Goal: Communication & Community: Ask a question

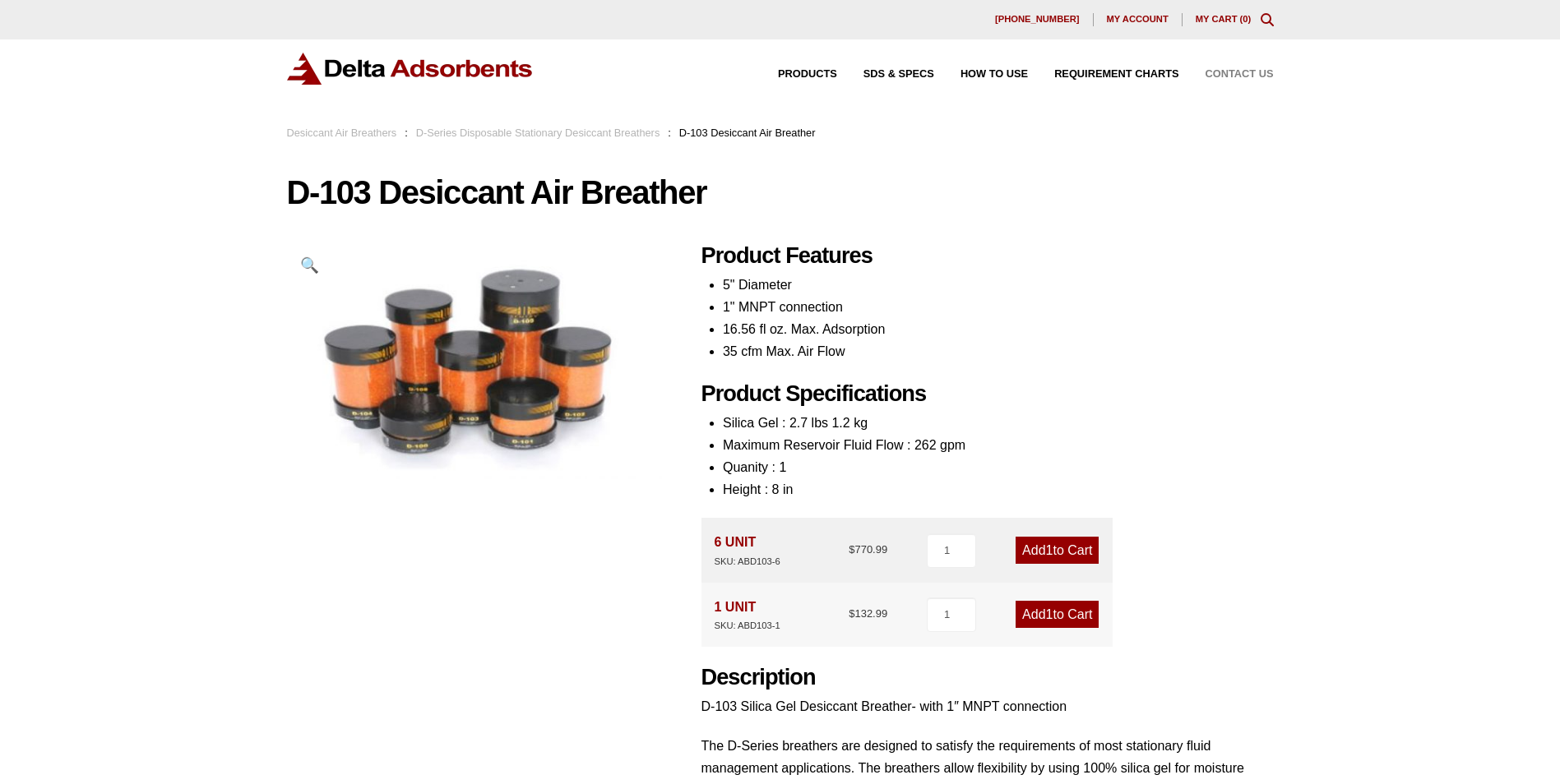
click at [1242, 70] on span "Contact Us" at bounding box center [1240, 75] width 69 height 11
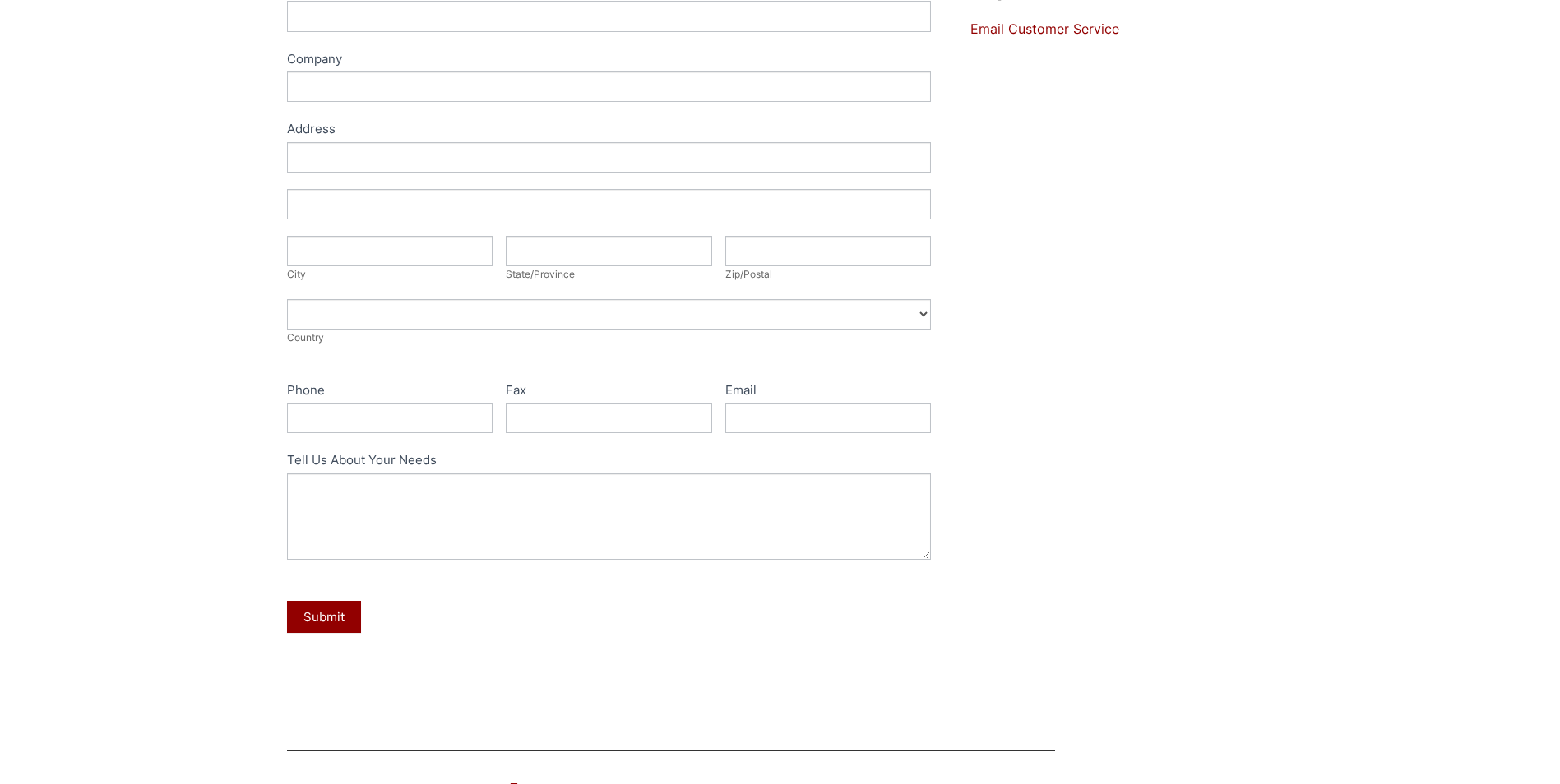
scroll to position [329, 0]
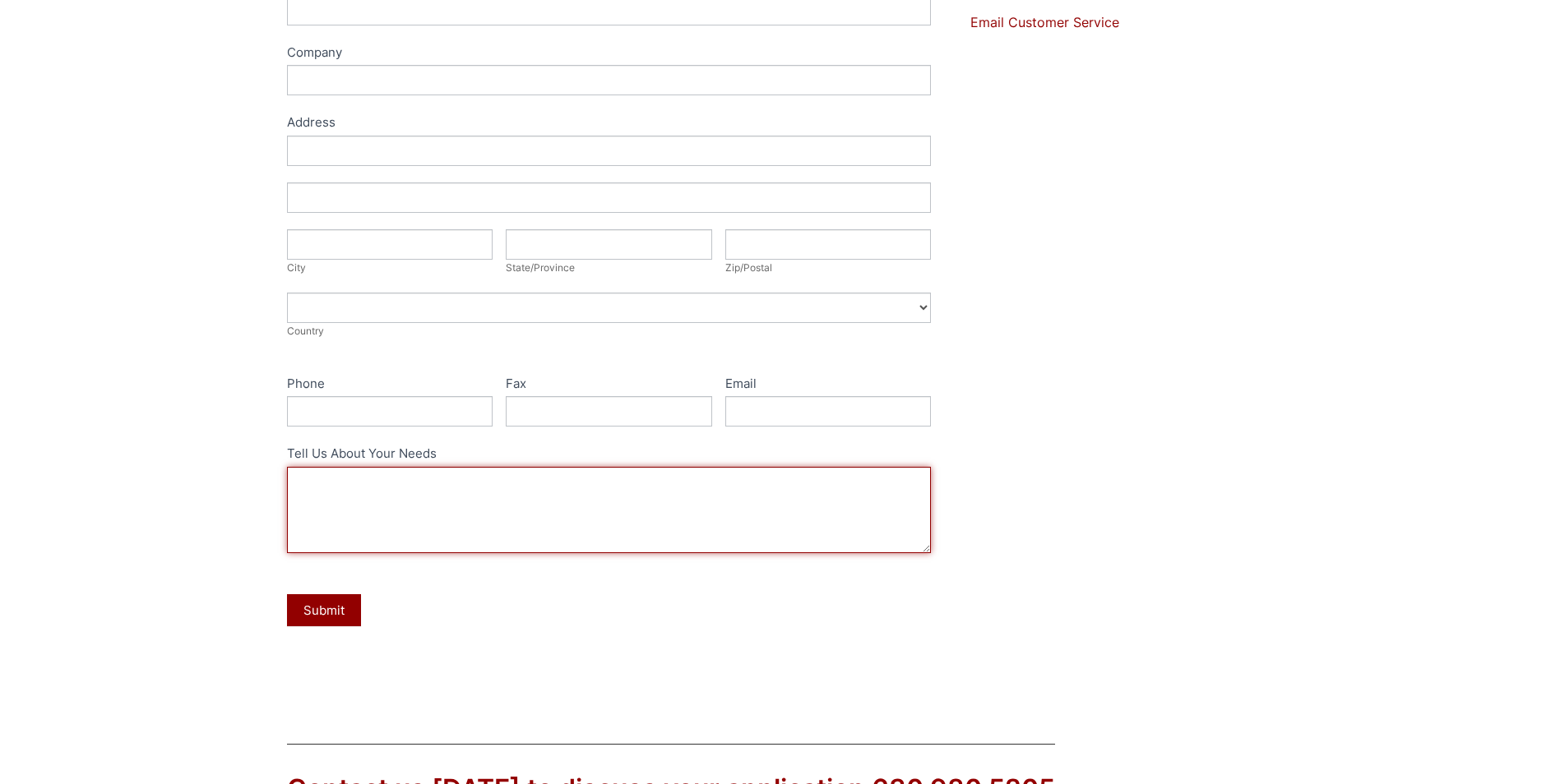
click at [365, 487] on textarea "Tell Us About Your Needs" at bounding box center [609, 509] width 644 height 86
click at [356, 483] on textarea "I placed an order [DATE]" at bounding box center [609, 509] width 644 height 86
click at [533, 479] on textarea "I placed an online order [DATE]" at bounding box center [609, 509] width 644 height 86
click at [565, 483] on textarea "I placed an online order [DATE] and received a confirmation #DA-8315" at bounding box center [609, 509] width 644 height 86
click at [808, 480] on textarea "I placed an online order [DATE] and received an immediate popup confirmation #D…" at bounding box center [609, 509] width 644 height 86
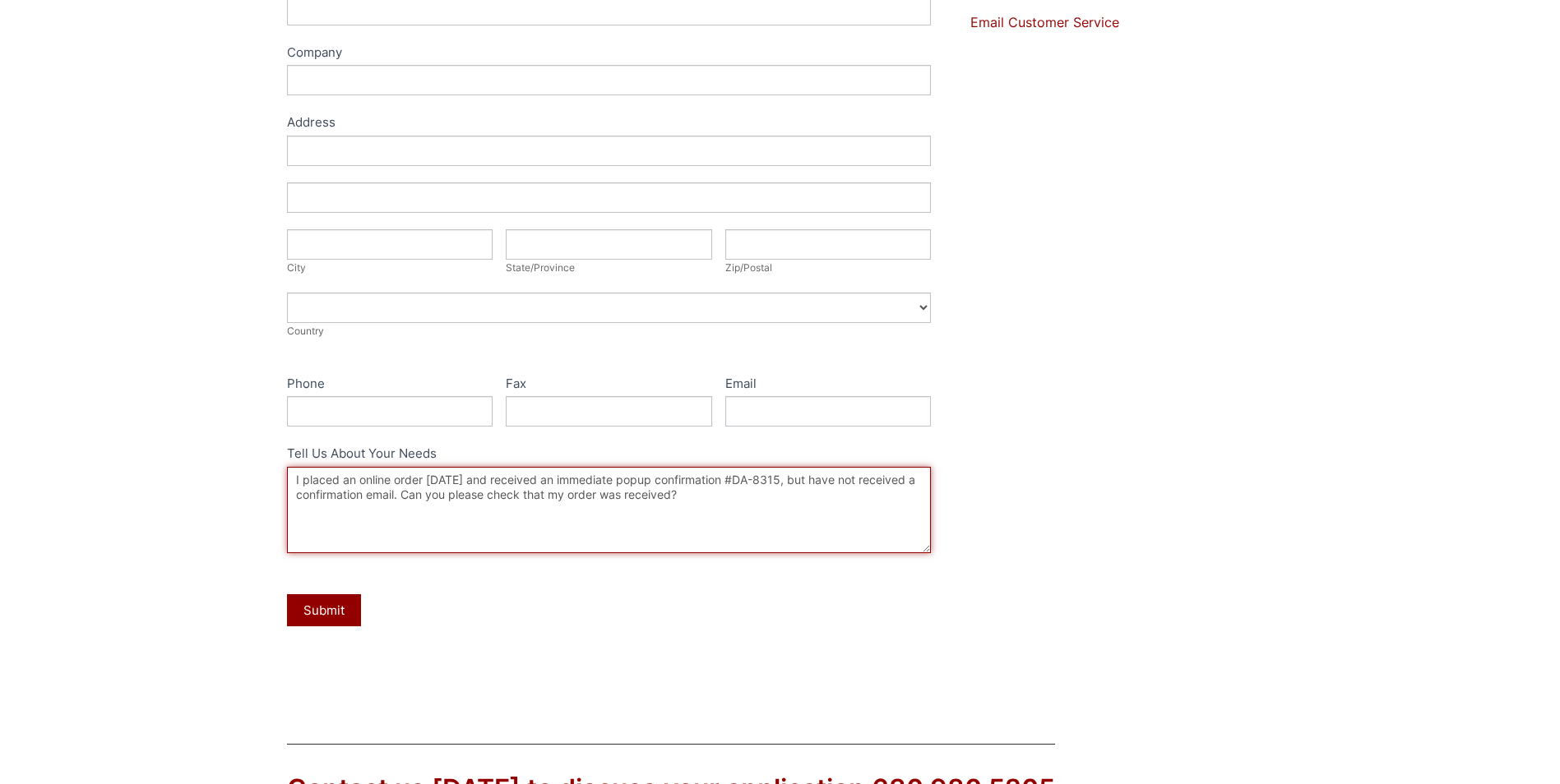
click at [711, 502] on textarea "I placed an online order [DATE] and received an immediate popup confirmation #D…" at bounding box center [609, 509] width 644 height 86
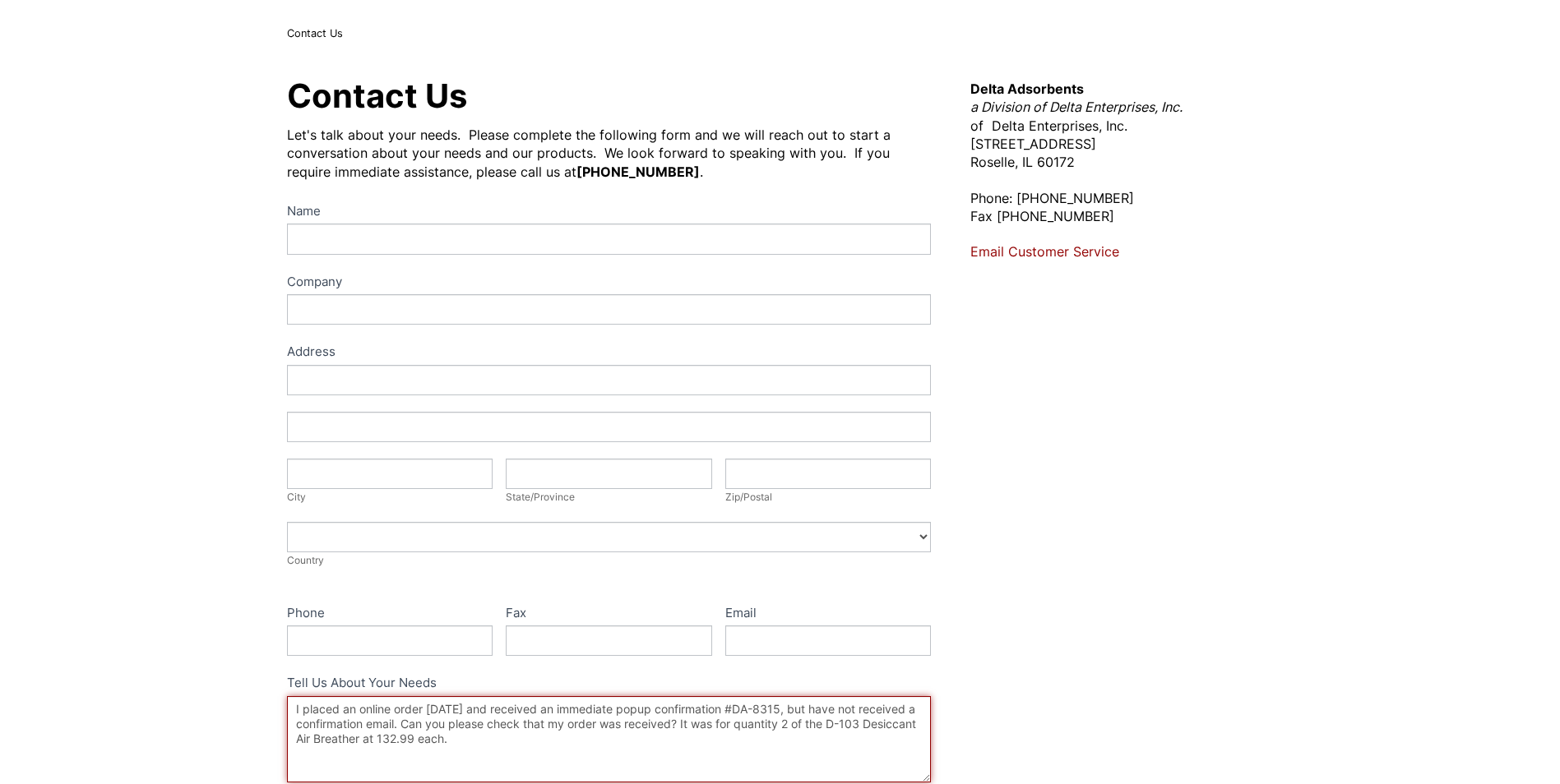
scroll to position [82, 0]
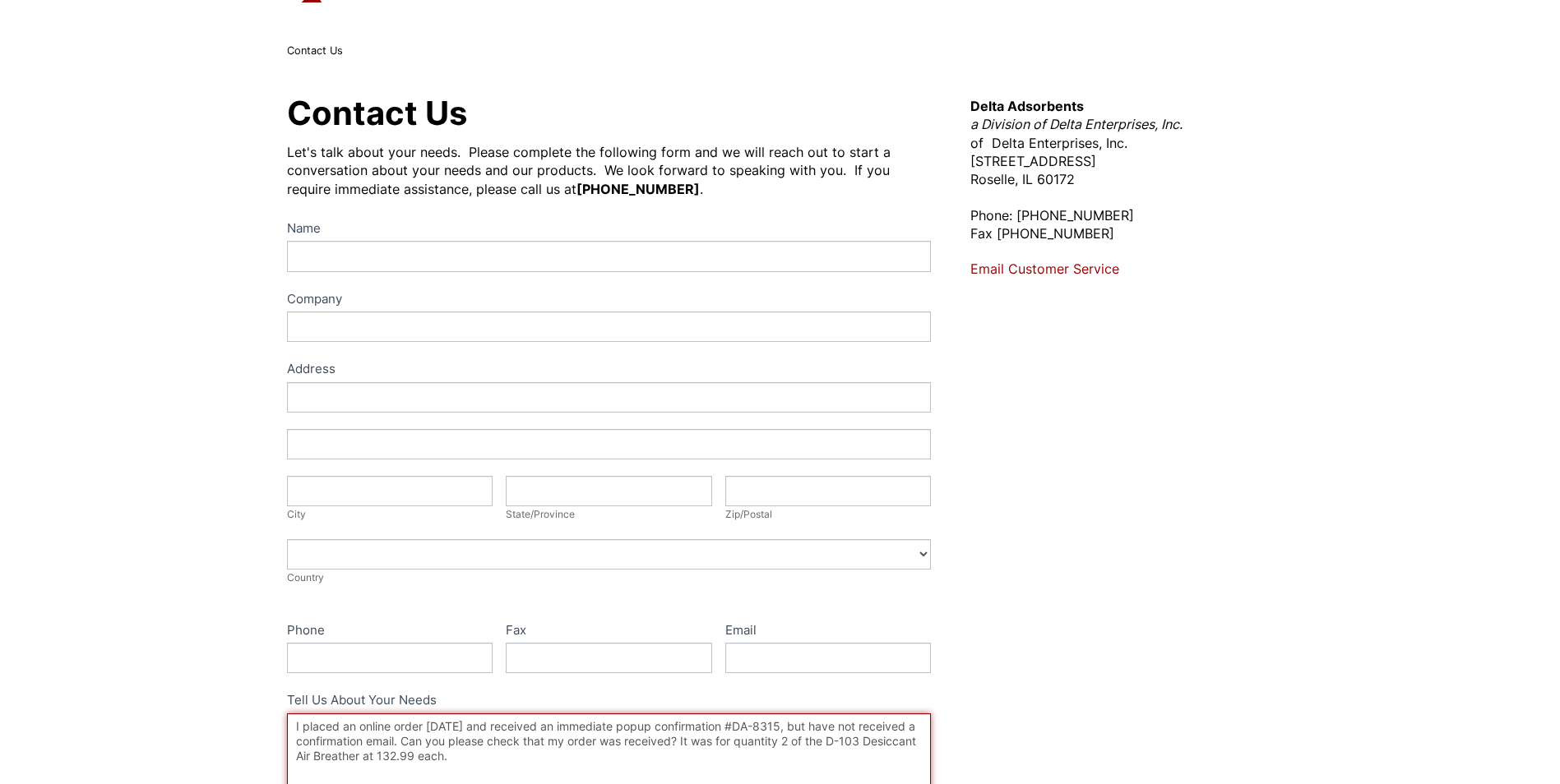
type textarea "I placed an online order [DATE] and received an immediate popup confirmation #D…"
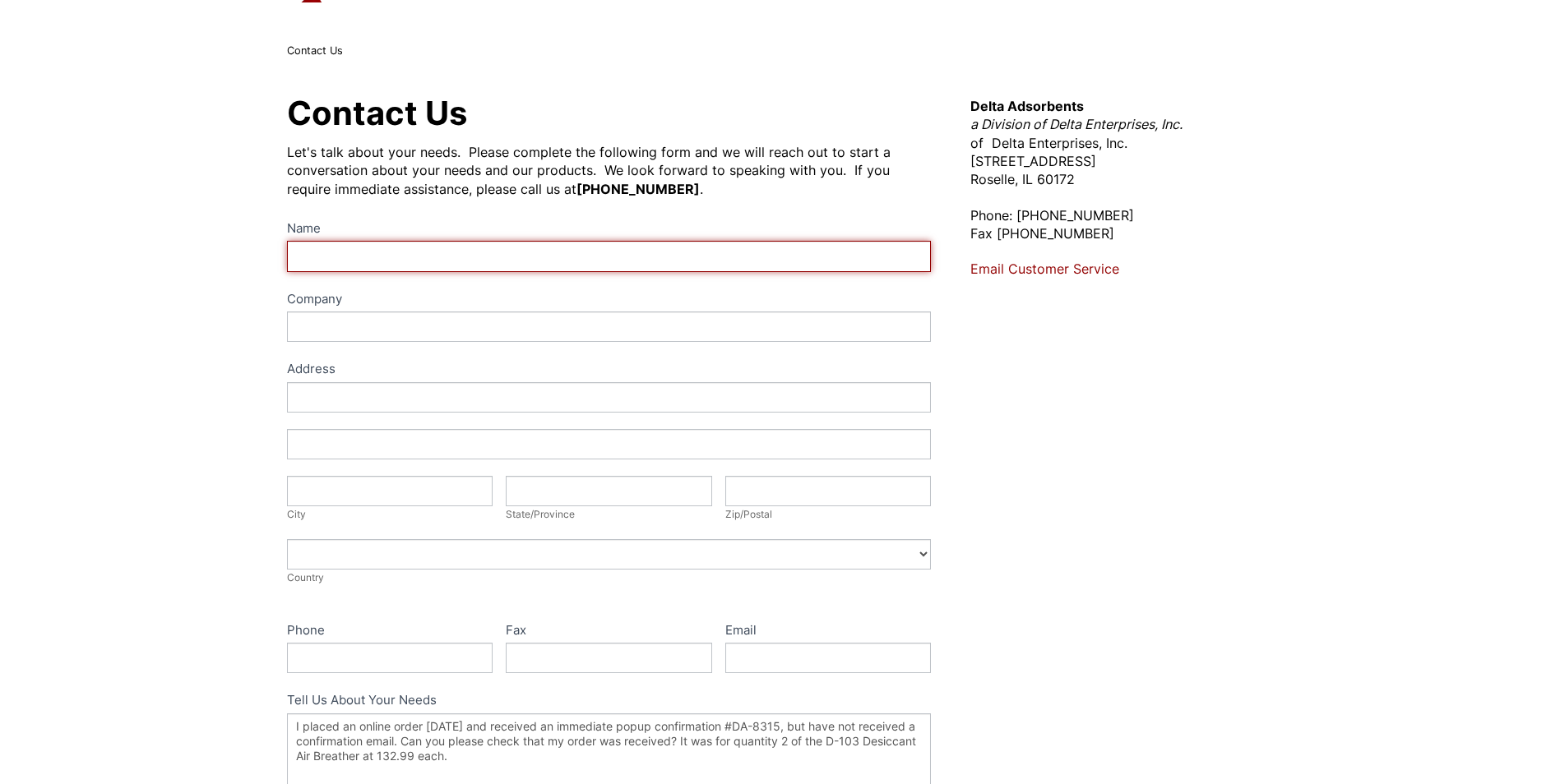
click at [506, 257] on input "Name" at bounding box center [609, 255] width 644 height 31
type input "[PERSON_NAME]"
type input "Hyster-Yale Materials Handling"
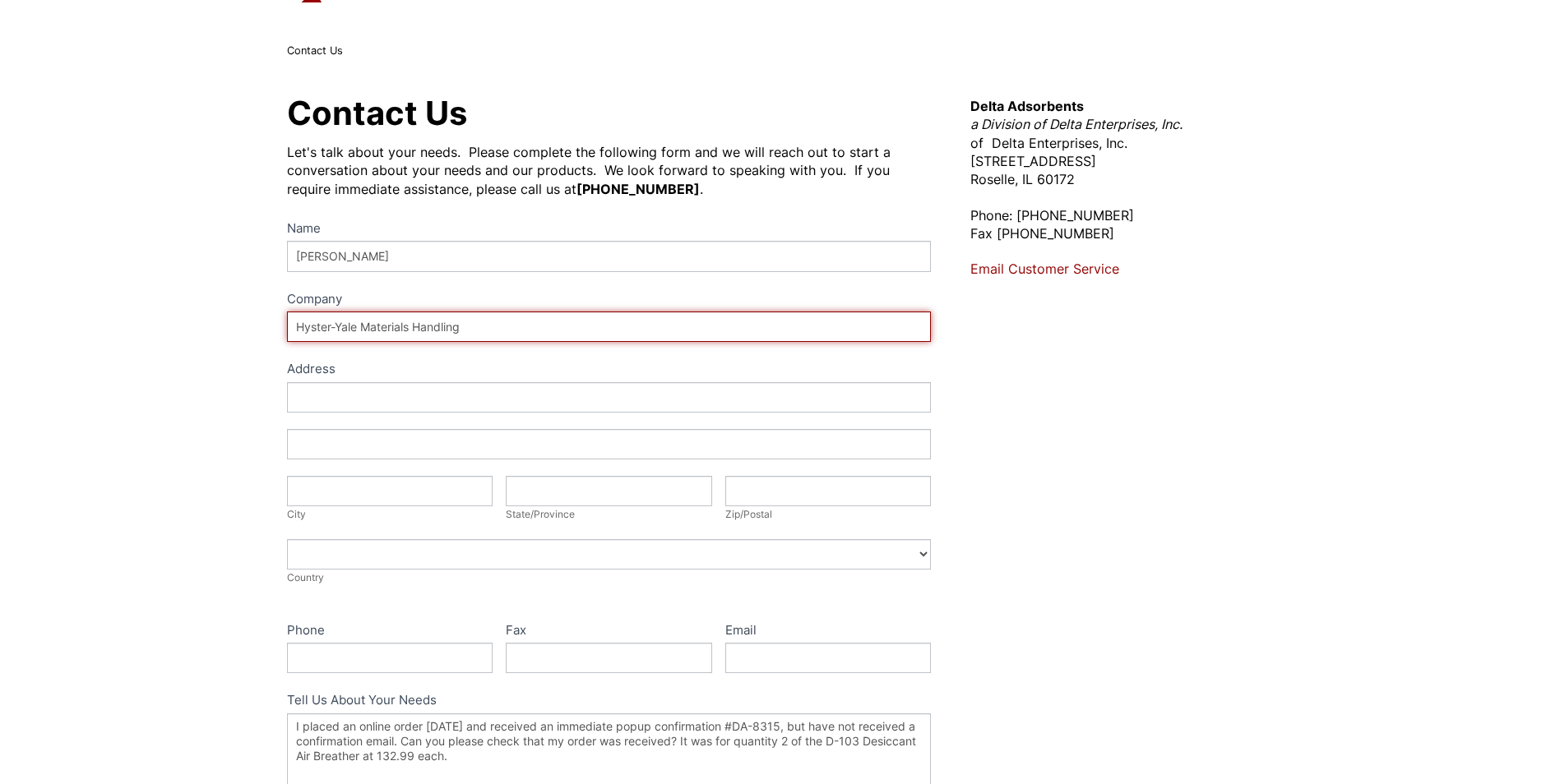
type input "[STREET_ADDRESS]"
type input "FAIRVIEW"
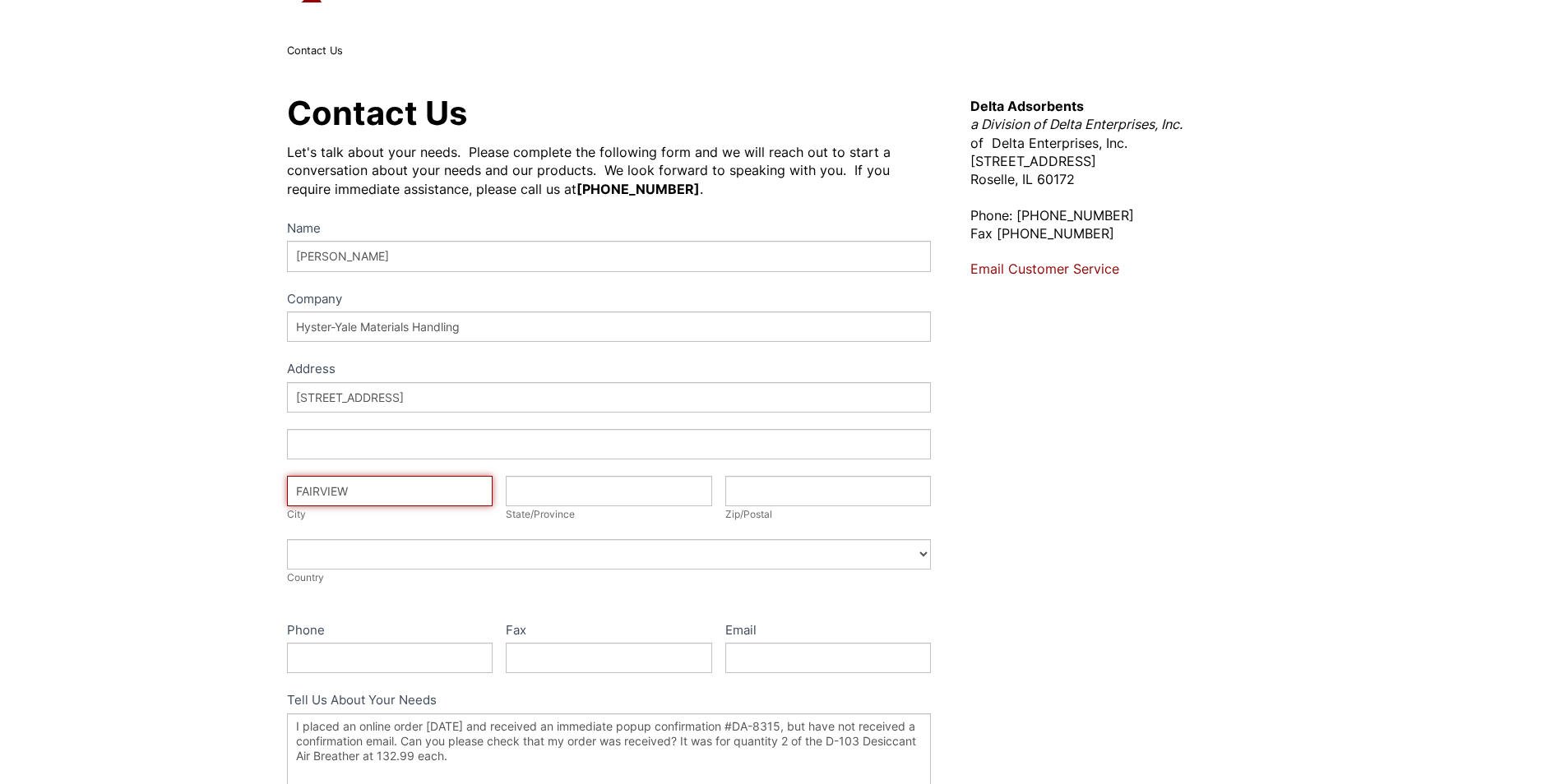
type input "[US_STATE]"
type input "97024"
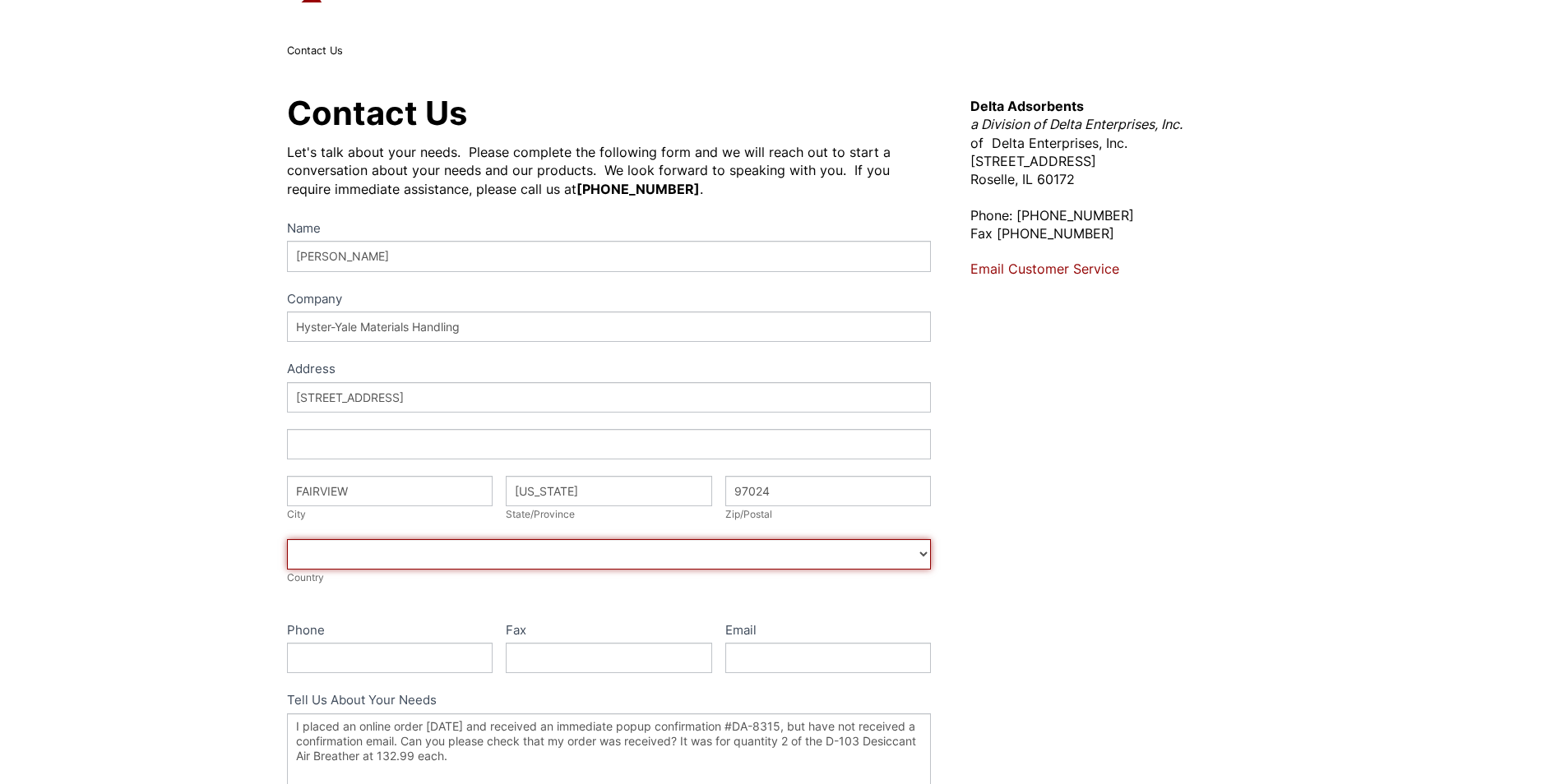
select select "[GEOGRAPHIC_DATA]"
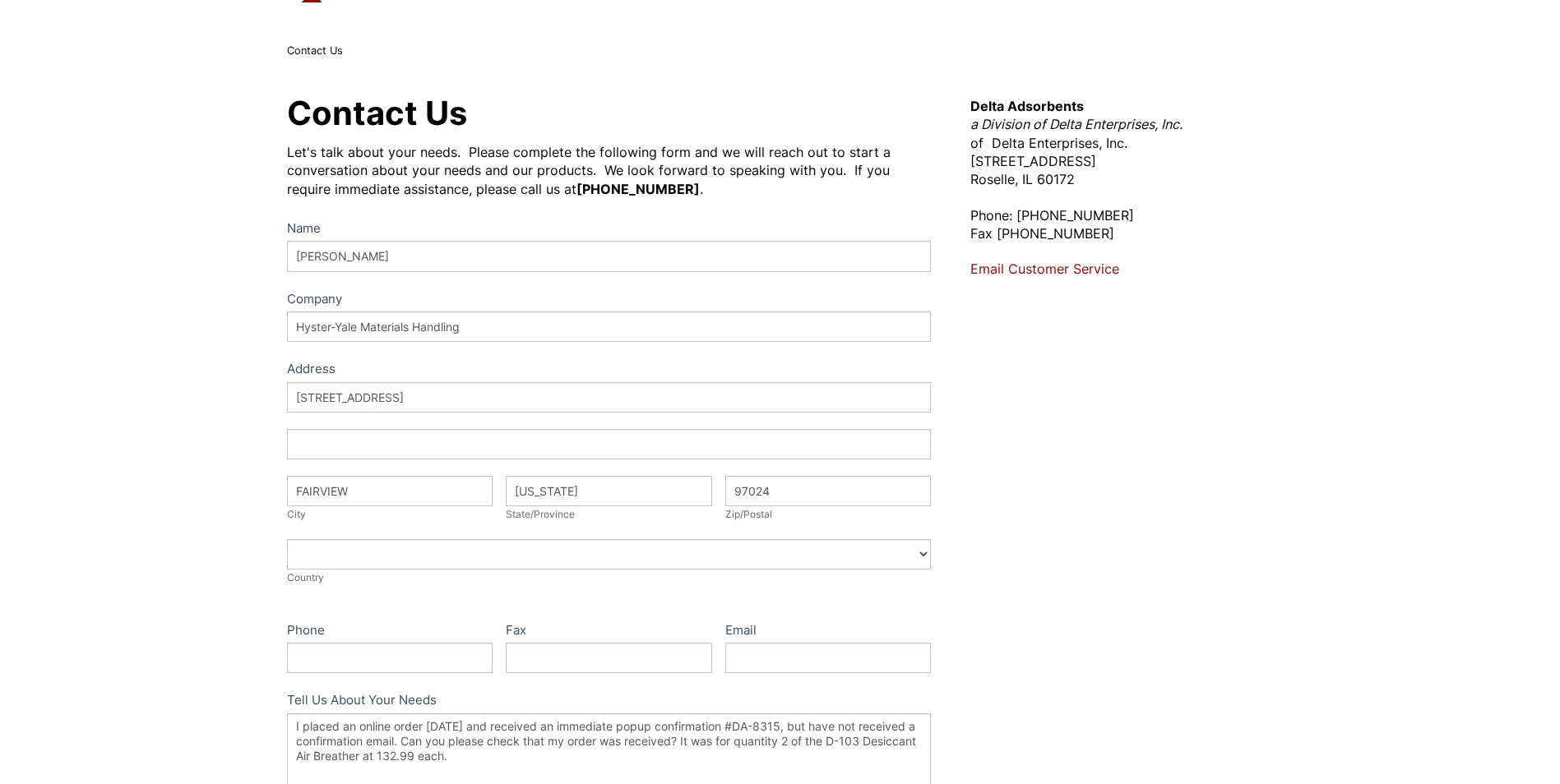
type input "5037216032"
type input "[PERSON_NAME][EMAIL_ADDRESS][PERSON_NAME][DOMAIN_NAME]"
click at [113, 476] on div "Contact Us Let's talk about your needs. Please complete the following form and …" at bounding box center [780, 512] width 1560 height 904
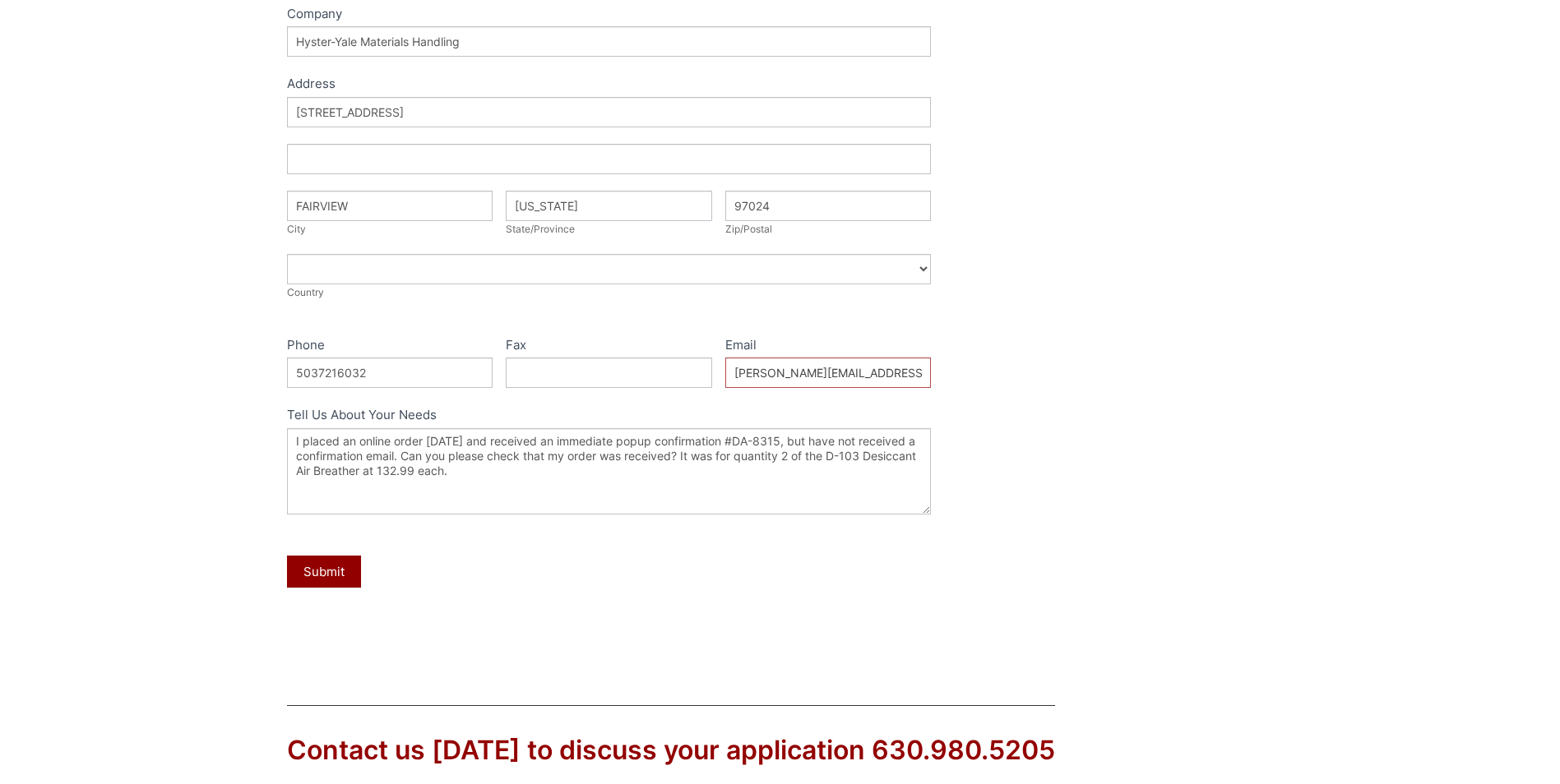
scroll to position [411, 0]
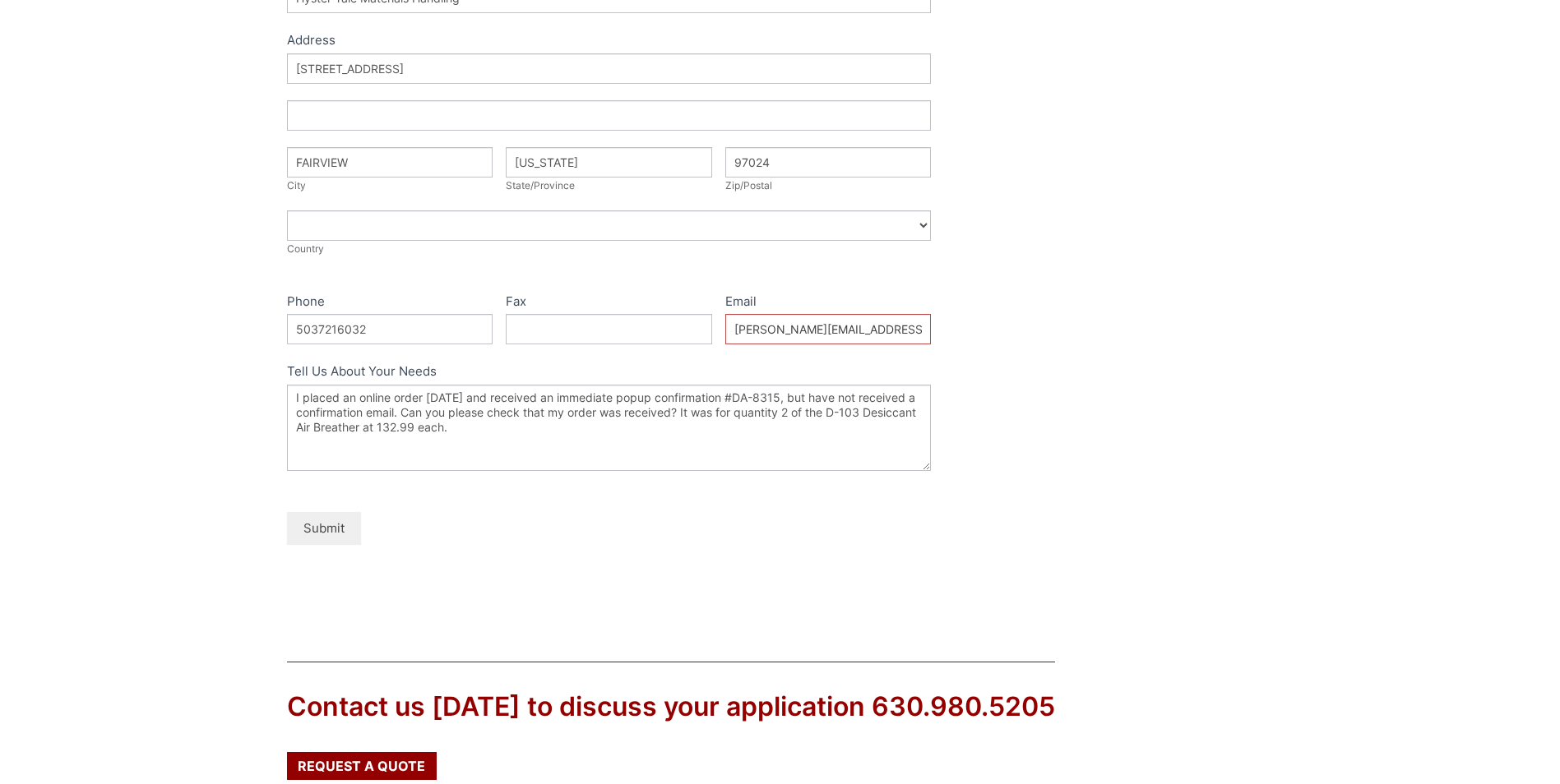
click at [325, 527] on button "Submit" at bounding box center [324, 528] width 74 height 32
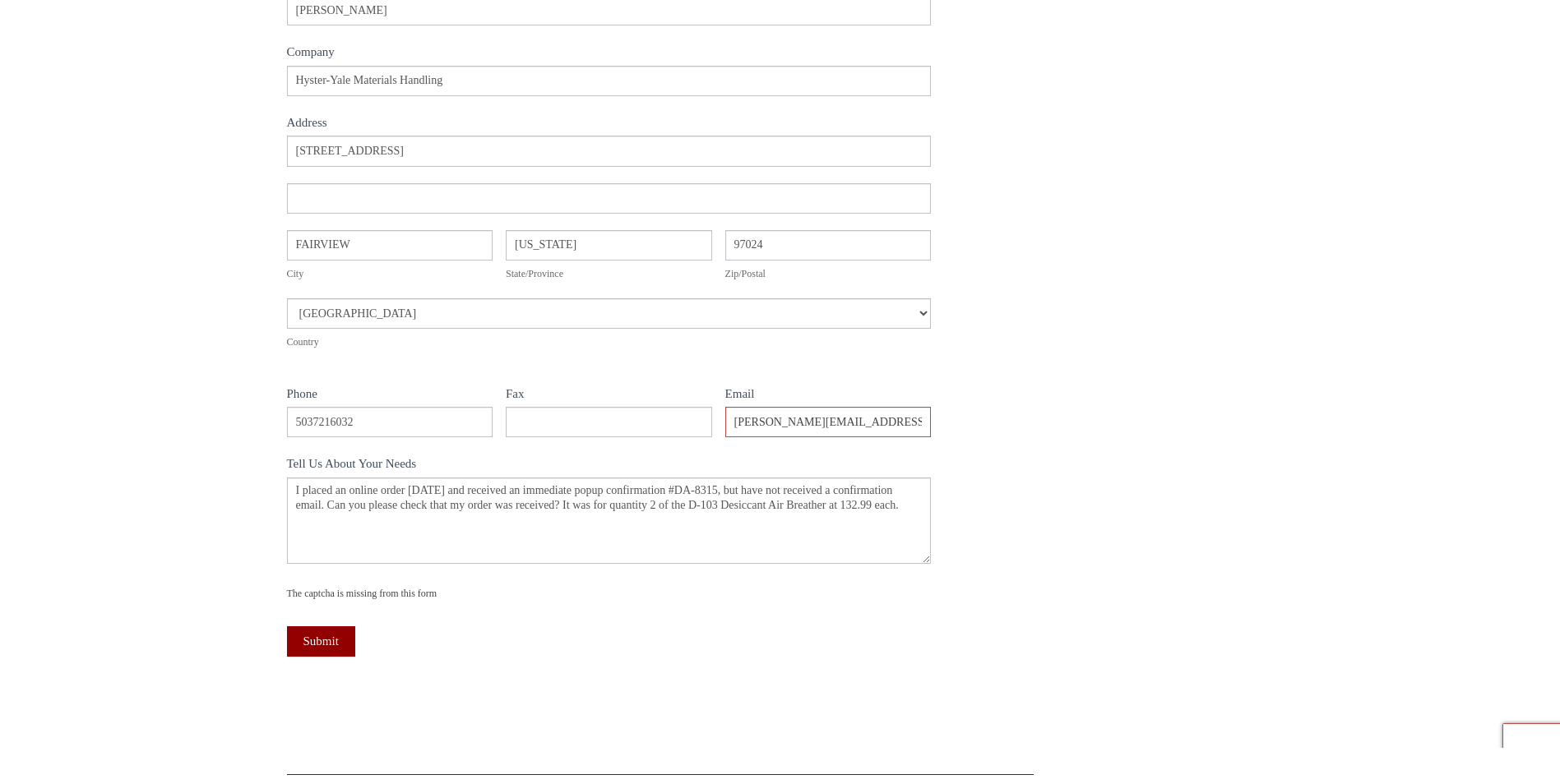
scroll to position [411, 0]
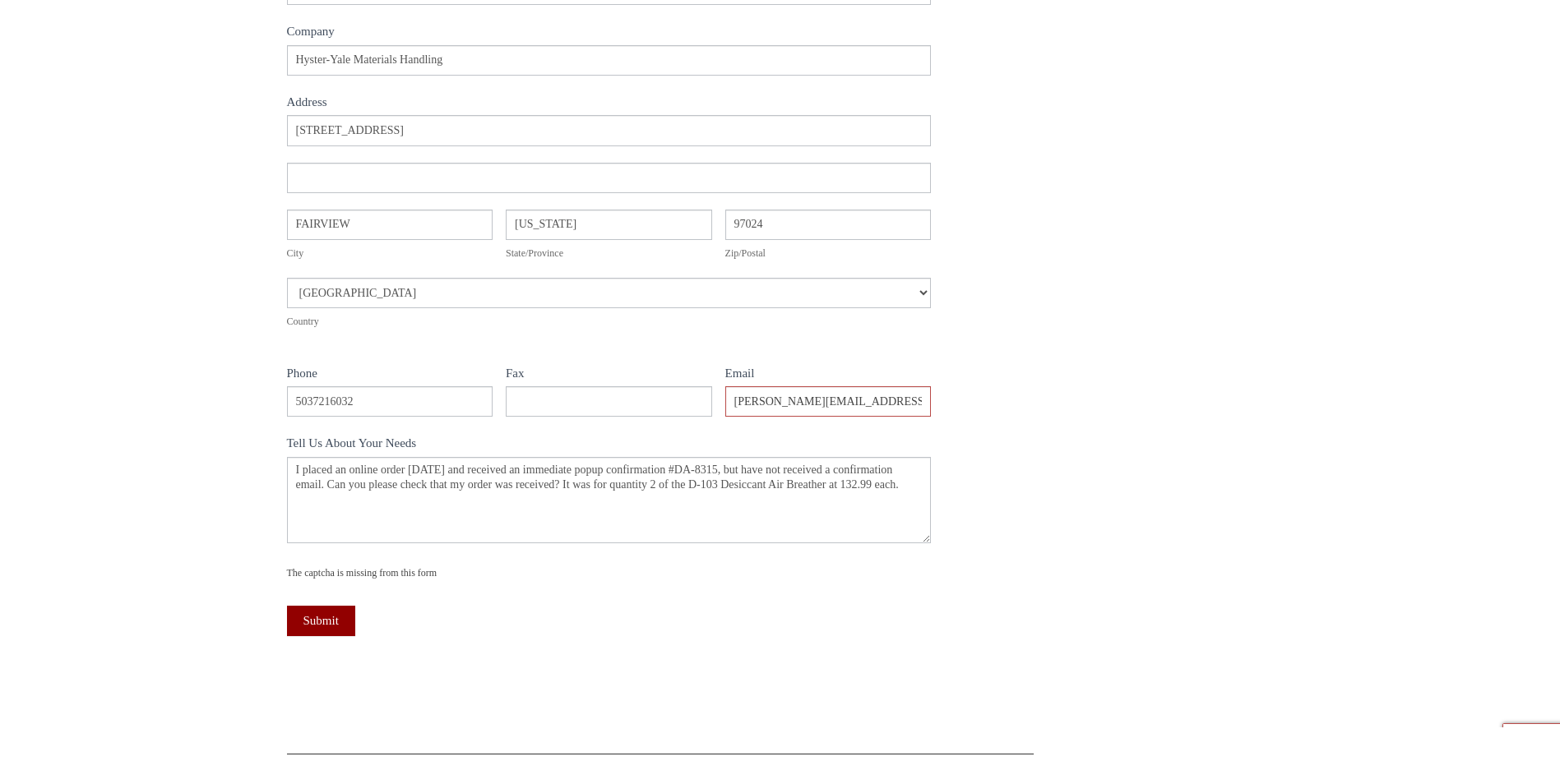
click at [204, 530] on div "Contact Us Let's talk about your needs. Please complete the following form and …" at bounding box center [780, 230] width 1560 height 996
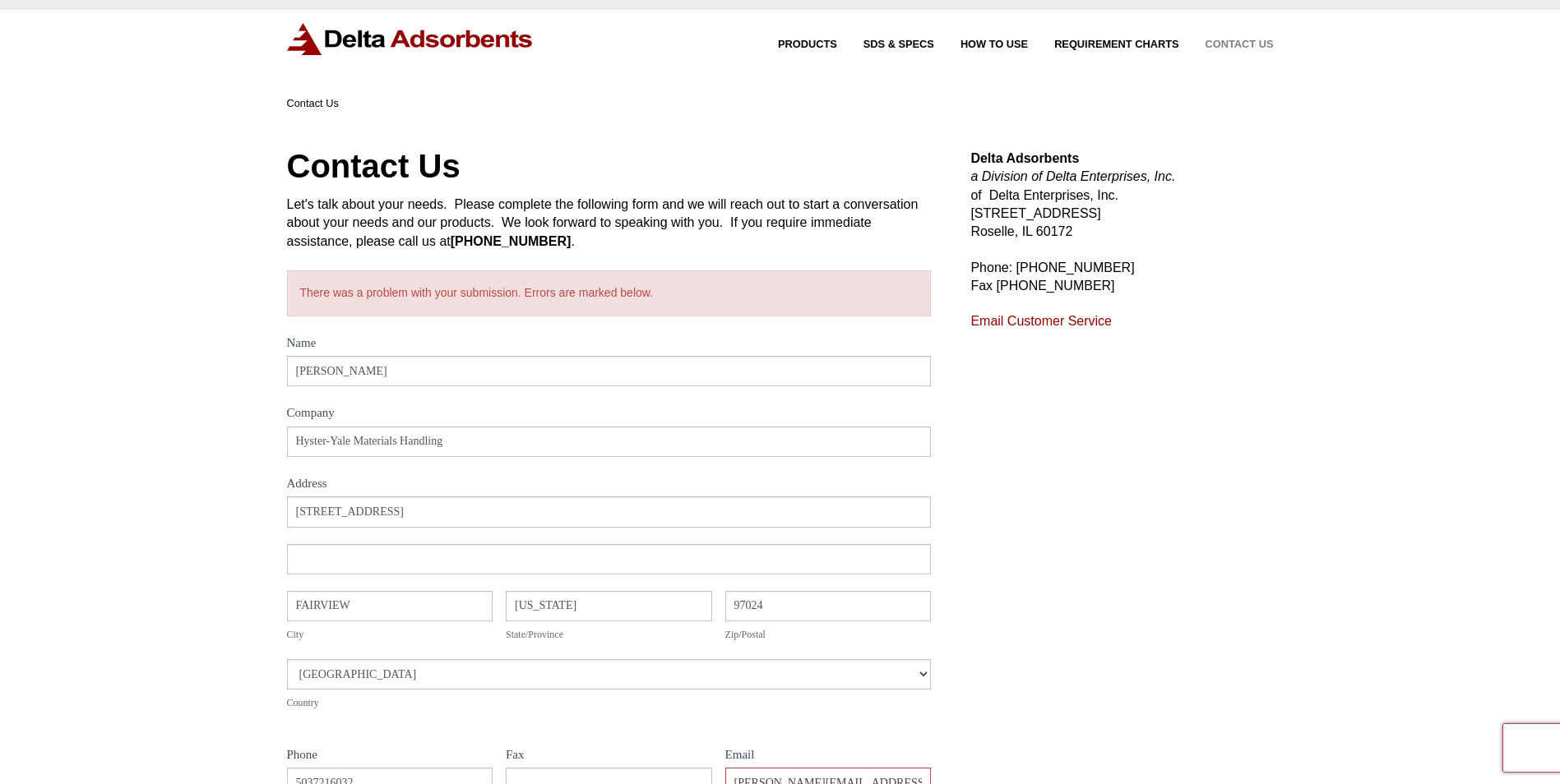
scroll to position [0, 0]
